Goal: Information Seeking & Learning: Learn about a topic

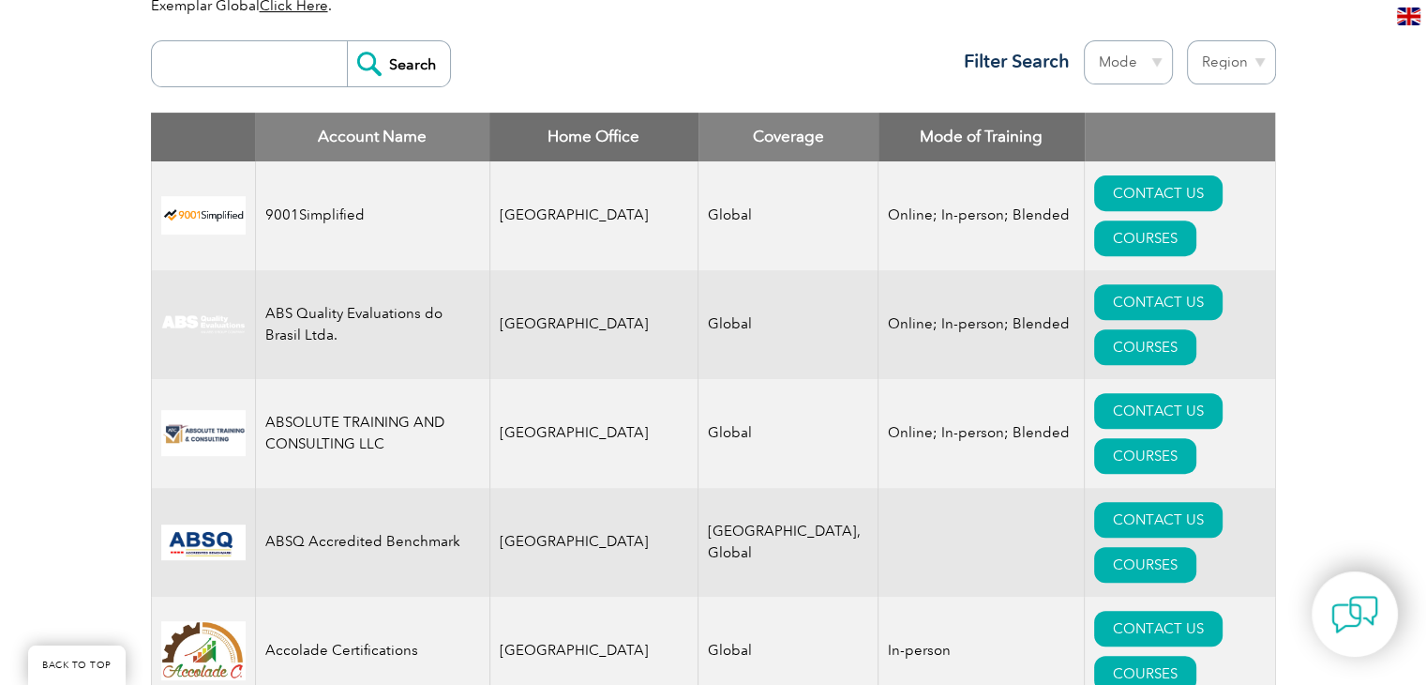
scroll to position [479, 0]
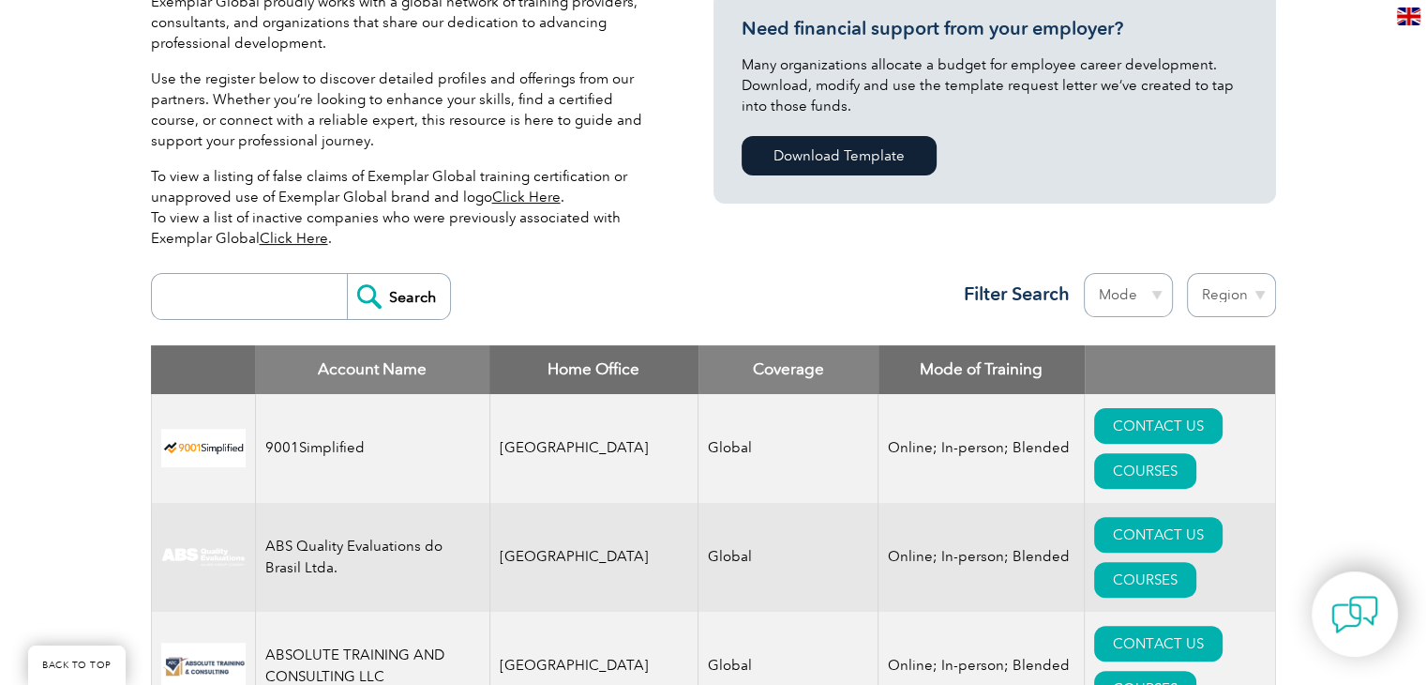
click at [206, 309] on input "search" at bounding box center [254, 296] width 186 height 45
type input "TNV"
click at [347, 274] on input "Search" at bounding box center [398, 296] width 103 height 45
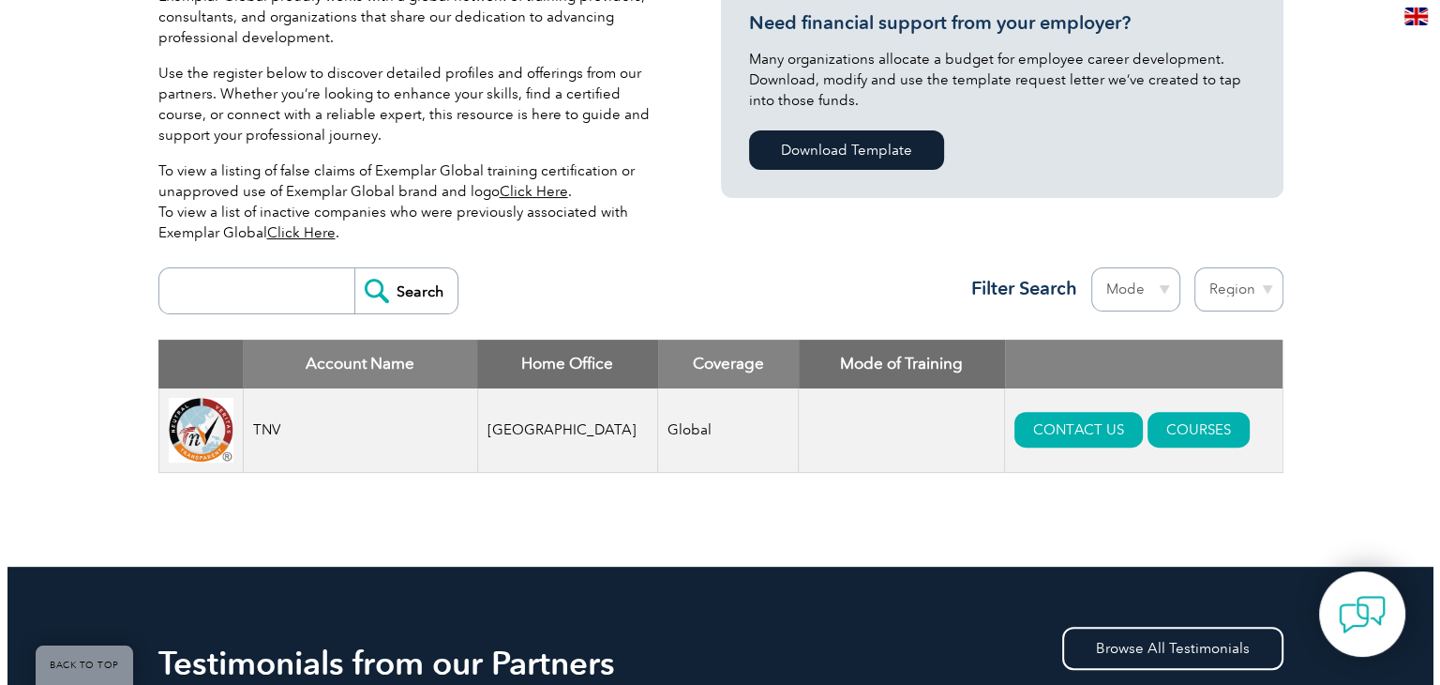
scroll to position [544, 0]
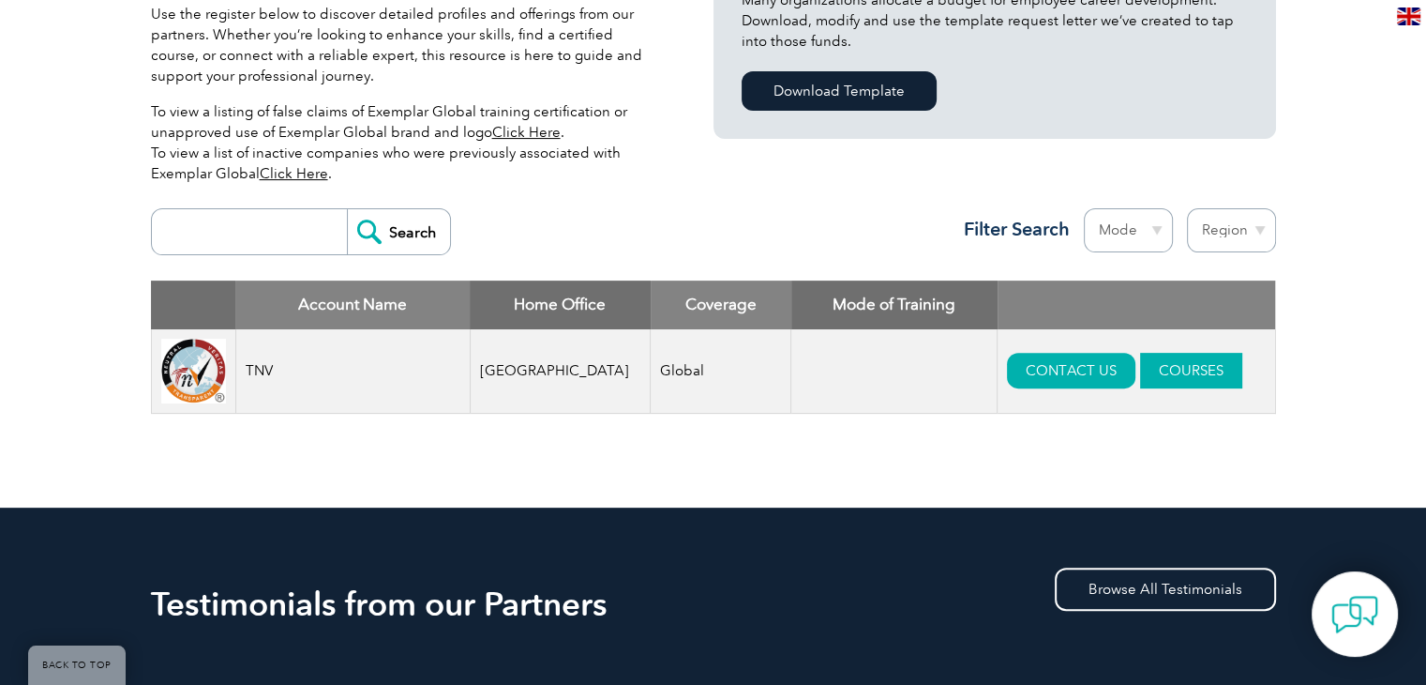
click at [1140, 380] on link "COURSES" at bounding box center [1191, 371] width 102 height 36
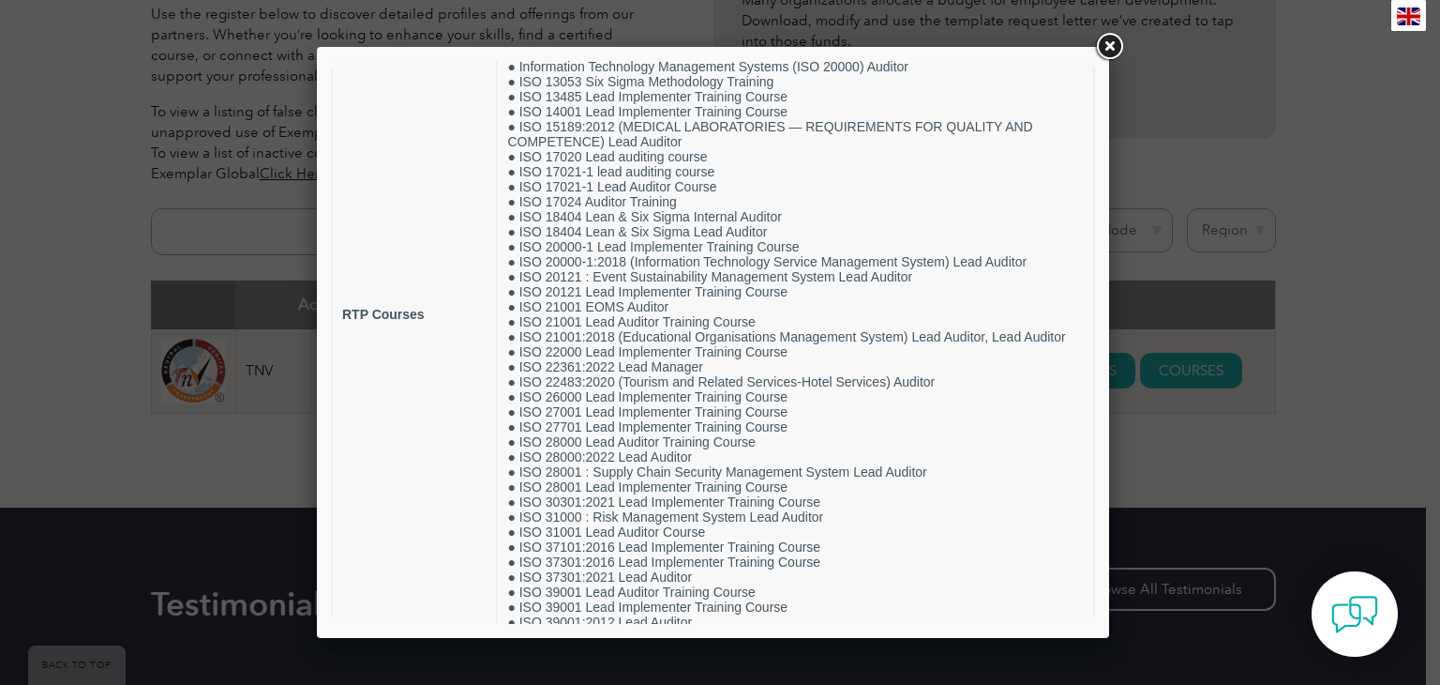
scroll to position [670, 0]
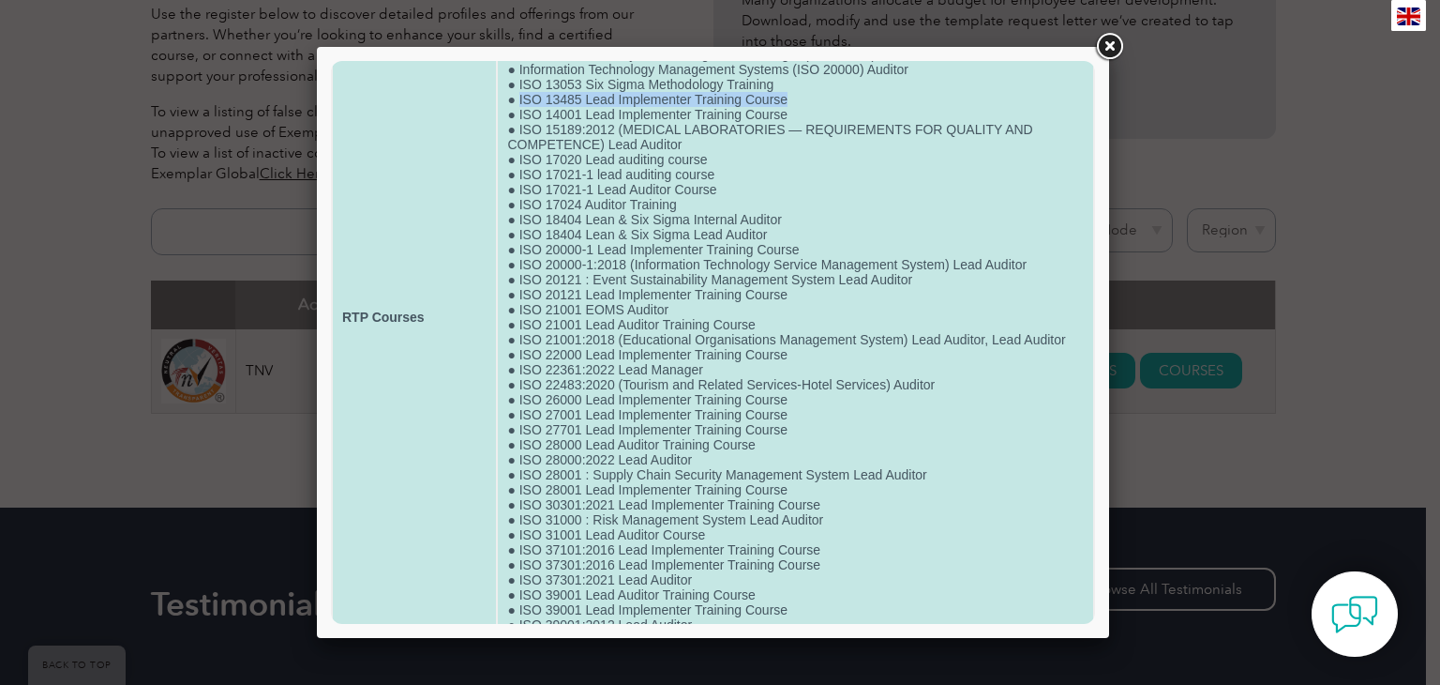
drag, startPoint x: 518, startPoint y: 132, endPoint x: 787, endPoint y: 133, distance: 269.1
click at [787, 133] on td "● ISO 9001 Lead Implementer Training Course ● Certificate Course in Retail Mana…" at bounding box center [795, 317] width 595 height 1722
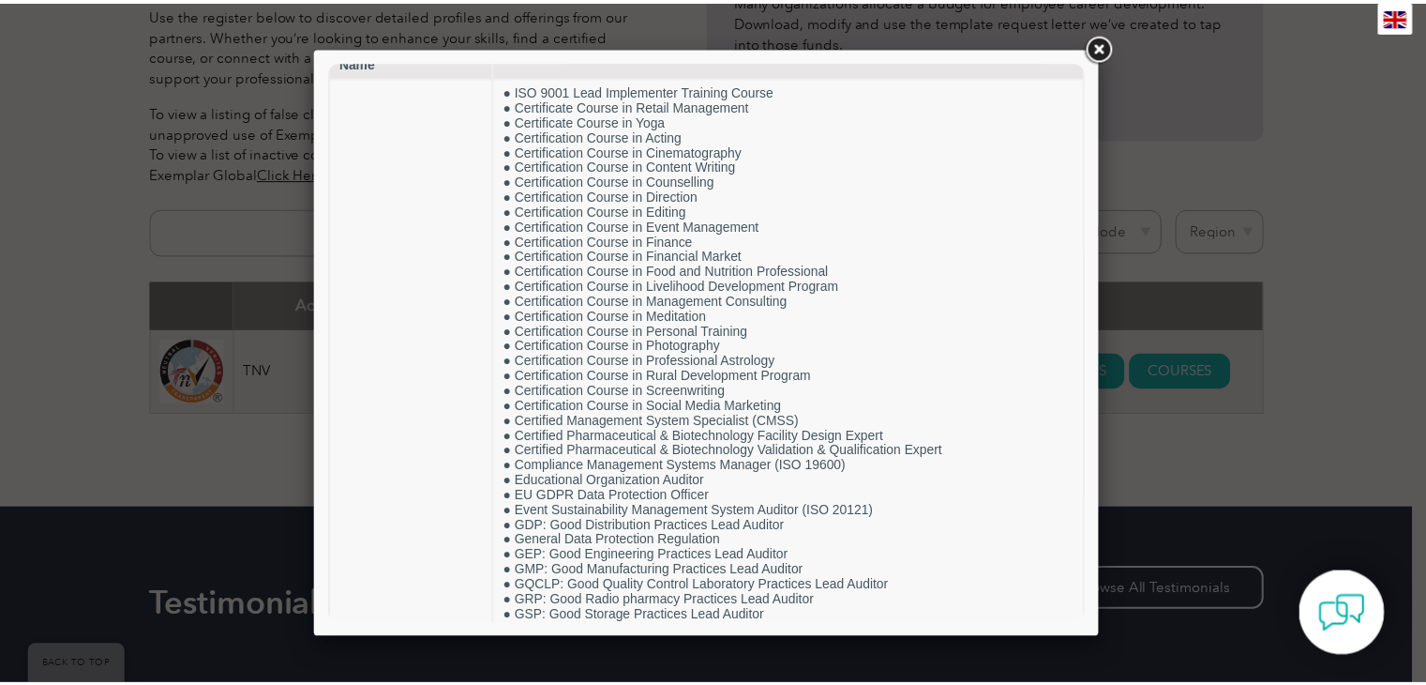
scroll to position [0, 0]
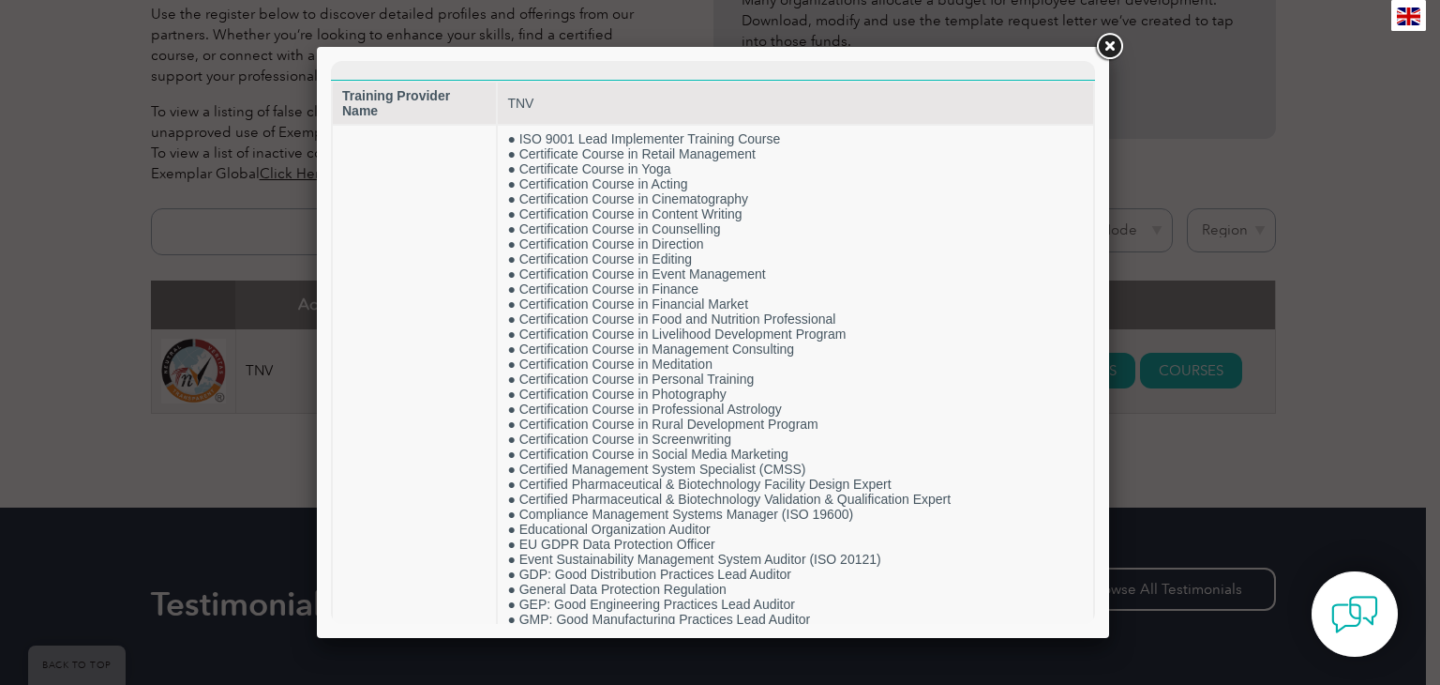
click at [1100, 37] on link at bounding box center [1109, 47] width 34 height 34
